Goal: Check status: Check status

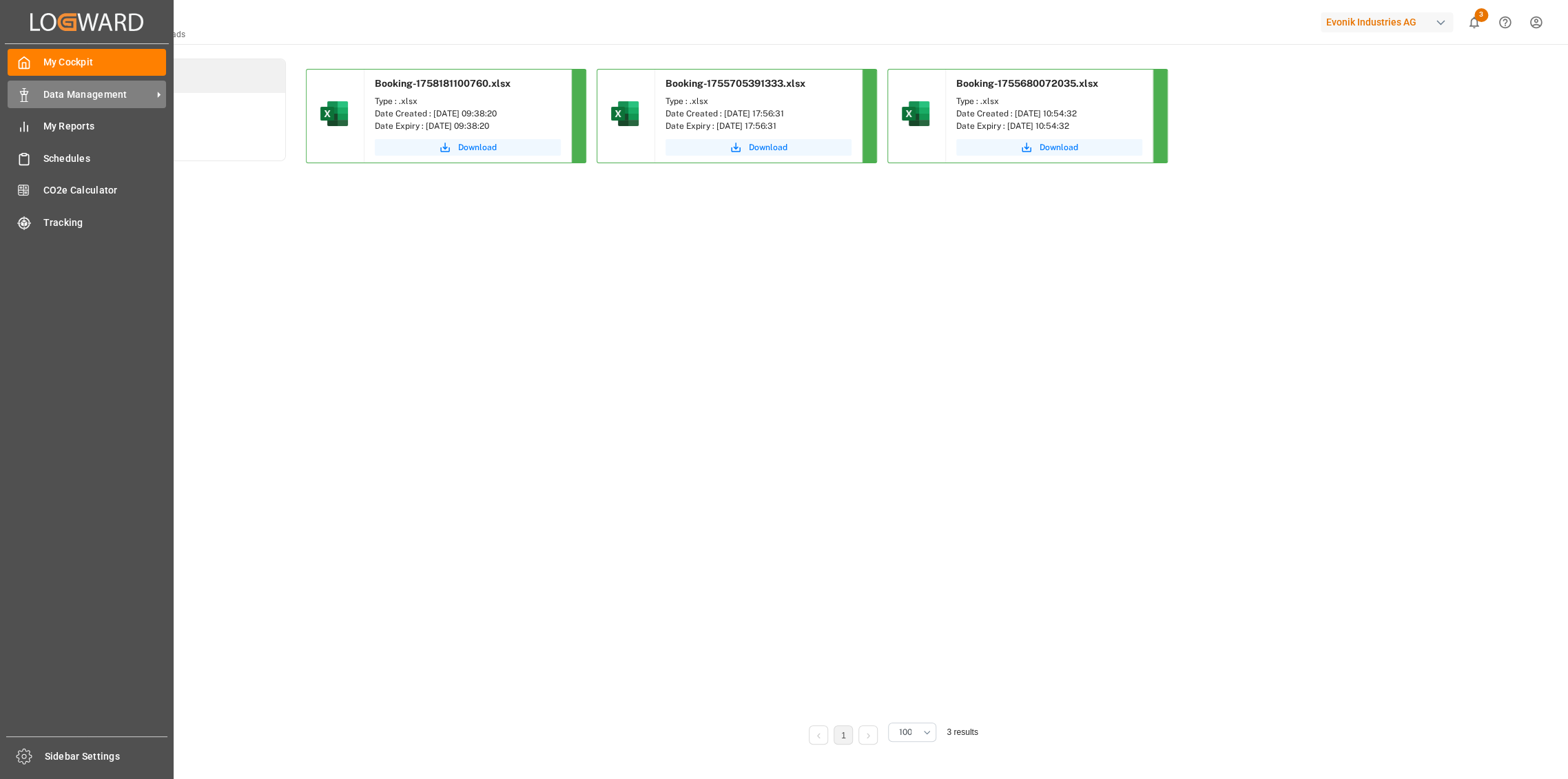
click at [60, 102] on div "Data Management Data Management" at bounding box center [86, 93] width 158 height 27
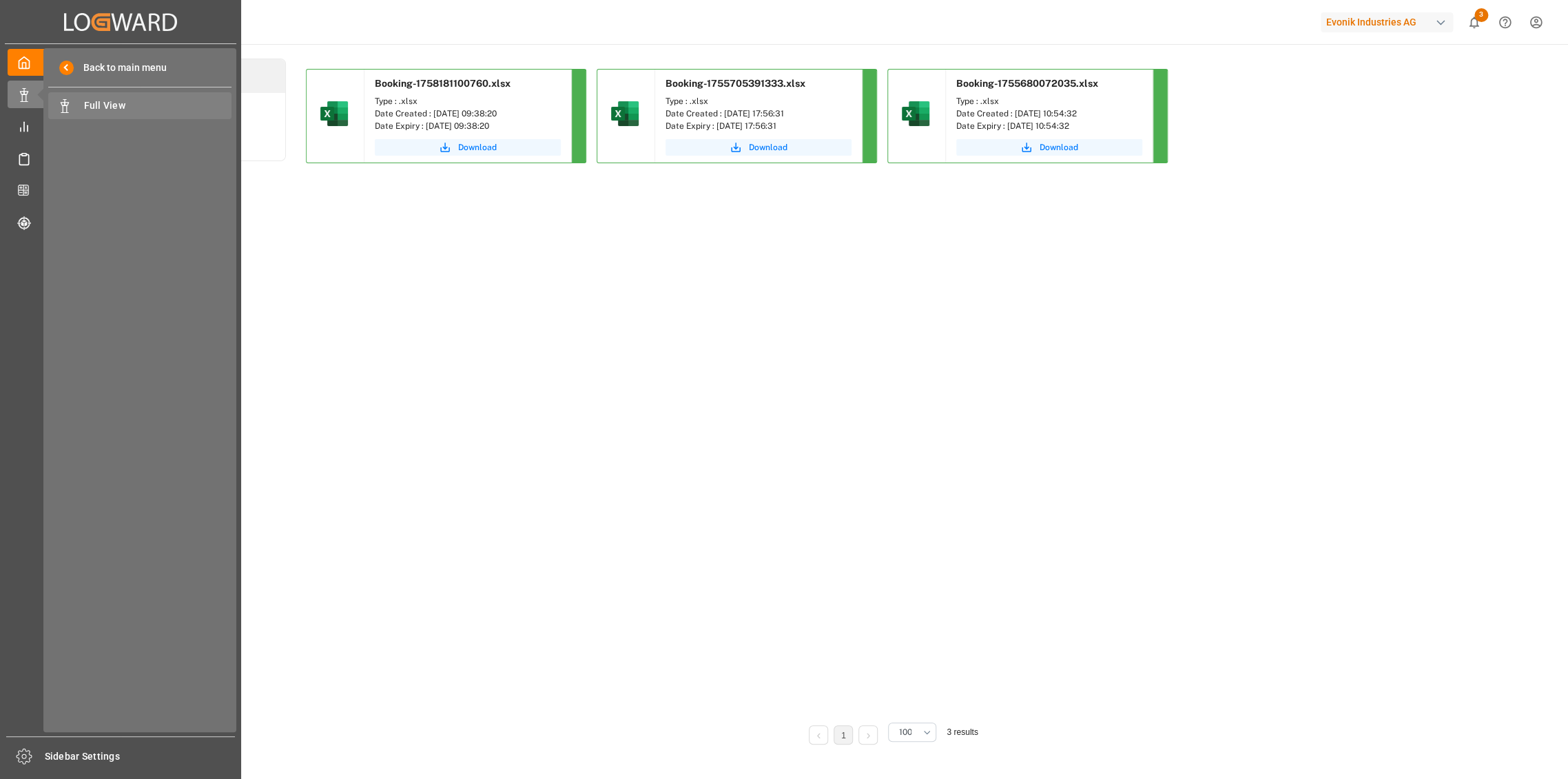
click at [137, 106] on span "Full View" at bounding box center [158, 106] width 148 height 14
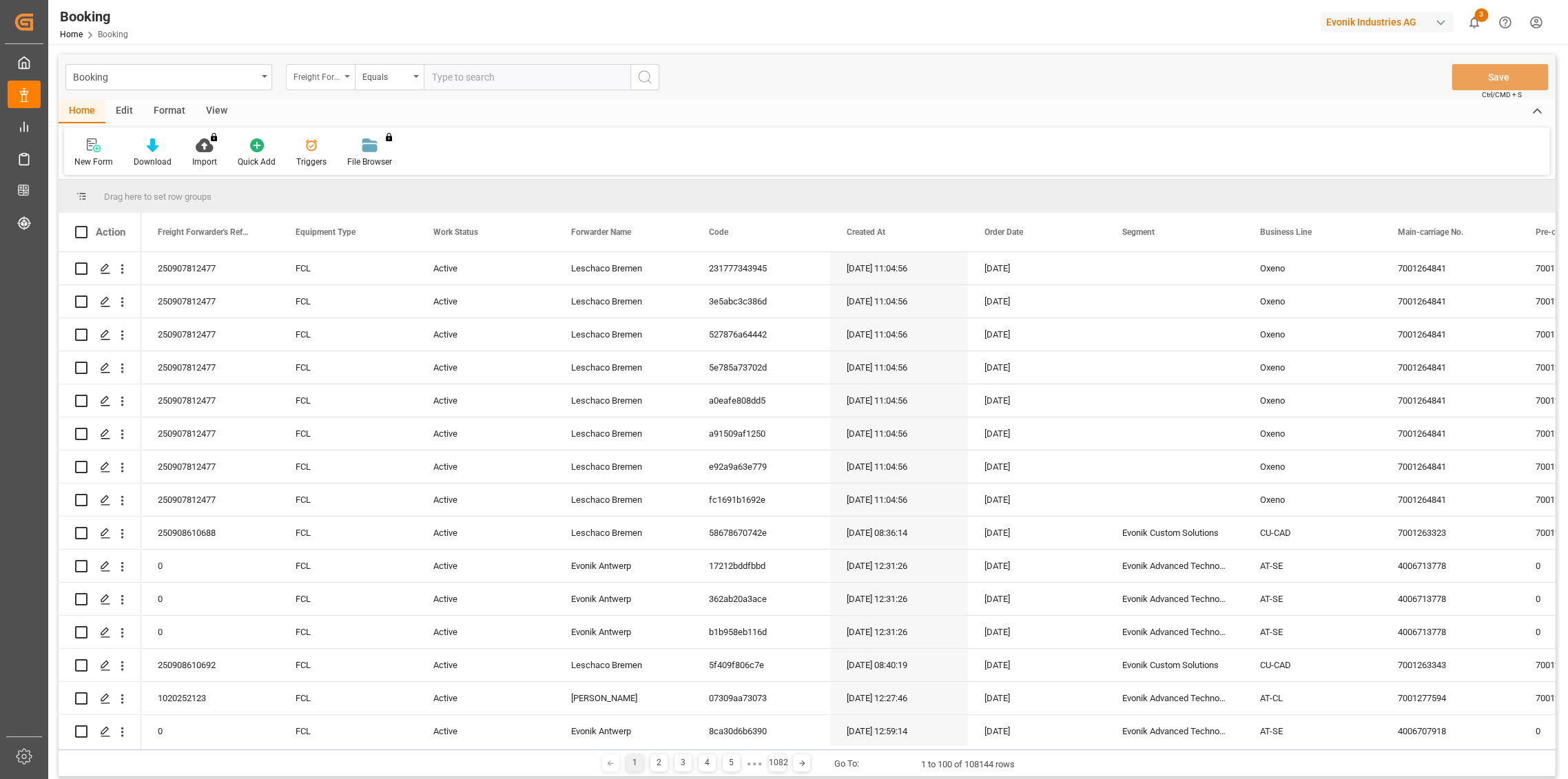
click at [325, 75] on div "Freight Forwarder's Reference No." at bounding box center [316, 75] width 47 height 16
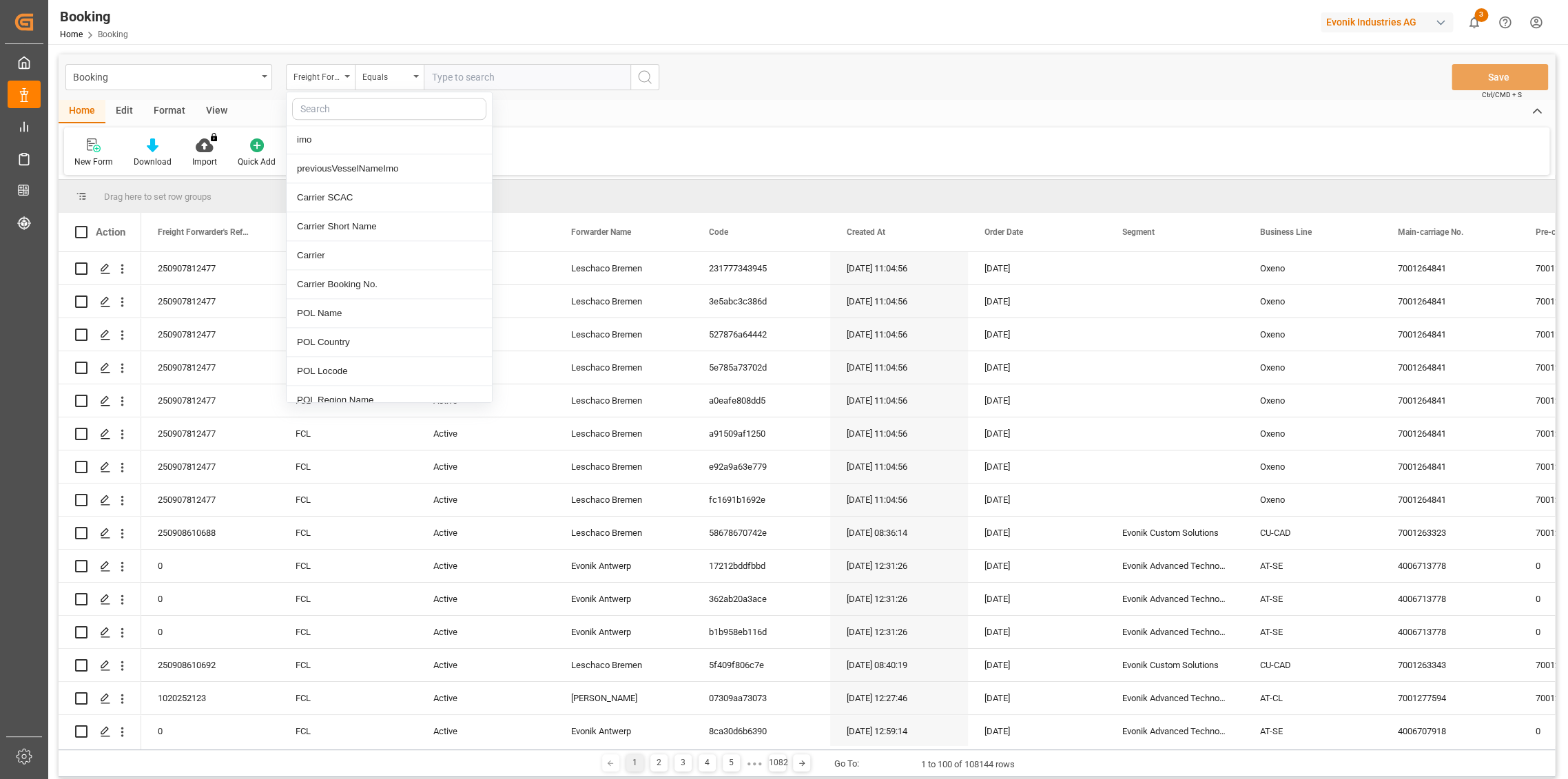
scroll to position [1377, 0]
click at [362, 321] on div "POD Locode" at bounding box center [390, 325] width 206 height 29
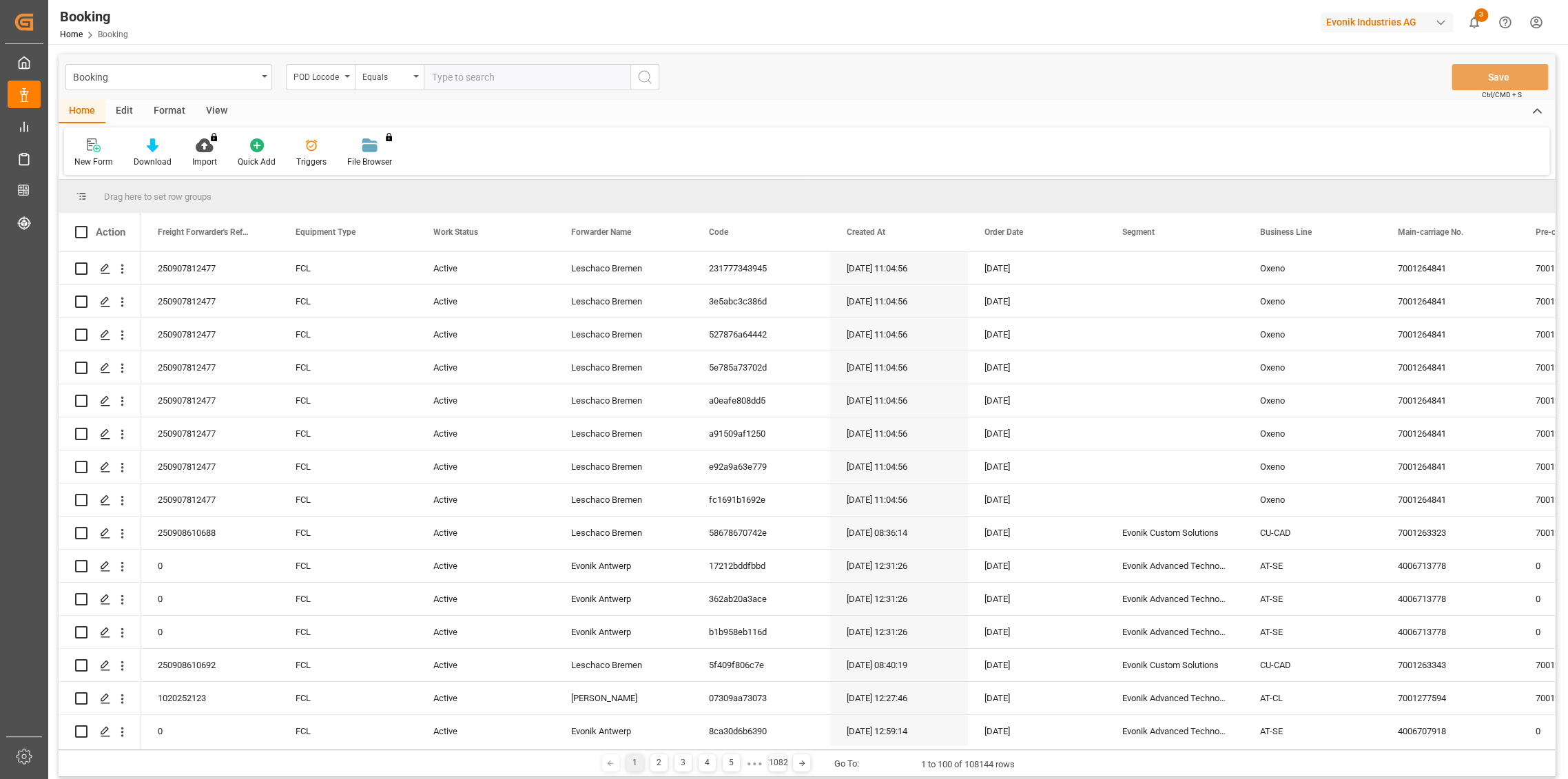
click at [435, 75] on input "text" at bounding box center [526, 77] width 206 height 27
type input "COSMR"
click at [650, 73] on icon "search button" at bounding box center [644, 77] width 17 height 17
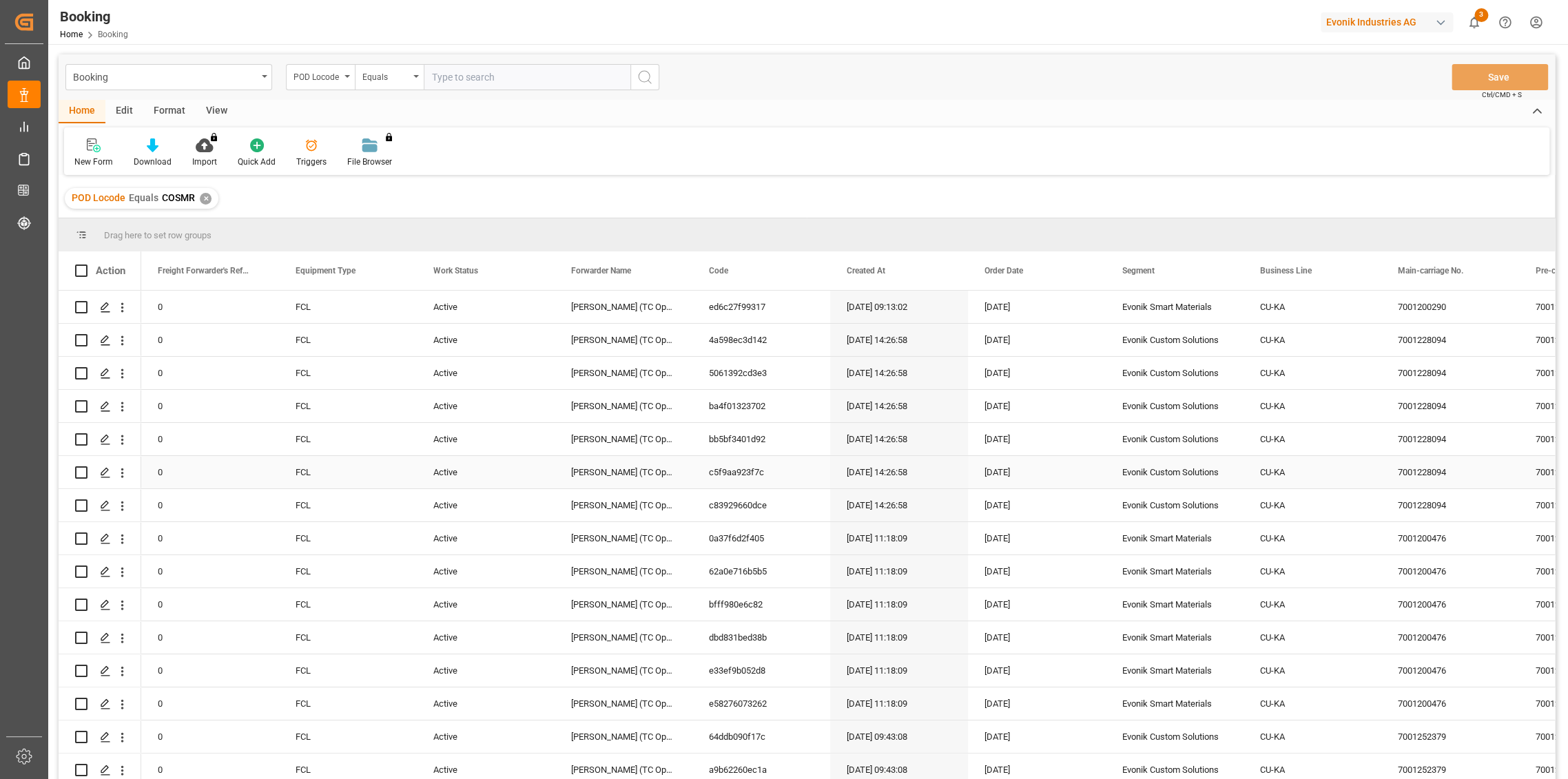
click at [749, 463] on div "c5f9aa923f7c" at bounding box center [762, 472] width 138 height 32
